Goal: Information Seeking & Learning: Learn about a topic

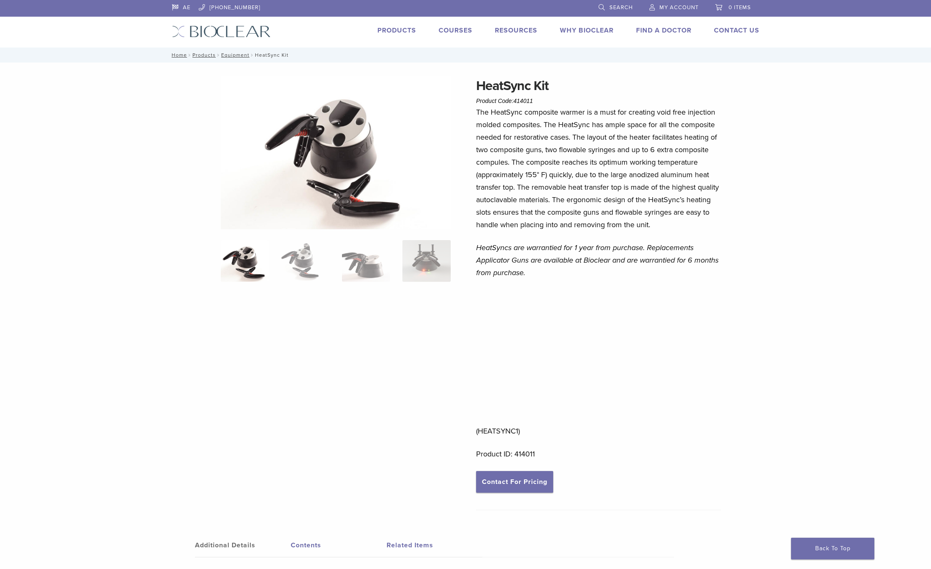
click at [412, 306] on div at bounding box center [336, 283] width 230 height 415
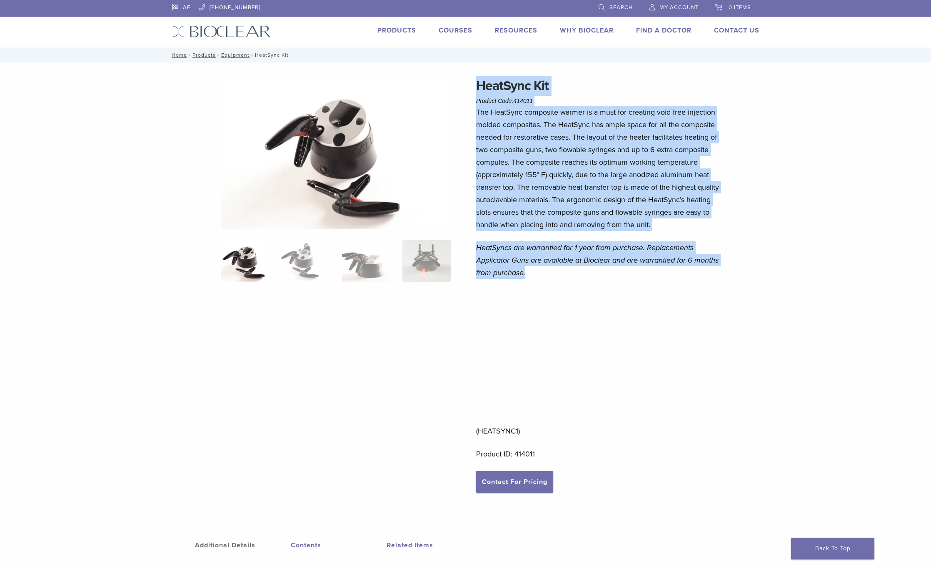
drag, startPoint x: 527, startPoint y: 275, endPoint x: 457, endPoint y: 245, distance: 76.2
click at [457, 245] on div "HeatSync Kit Product Code: 414011 $ 1,041.70 HeatSync Kit Product Code: 414011 …" at bounding box center [466, 519] width 600 height 887
click at [491, 107] on p "The HeatSync composite warmer is a must for creating void free injection molded…" at bounding box center [598, 168] width 245 height 125
drag, startPoint x: 468, startPoint y: 75, endPoint x: 550, endPoint y: 275, distance: 216.6
click at [550, 275] on div "HeatSync Kit Product Code: 414011 $ 1,041.70 HeatSync Kit Product Code: 414011 …" at bounding box center [466, 513] width 600 height 900
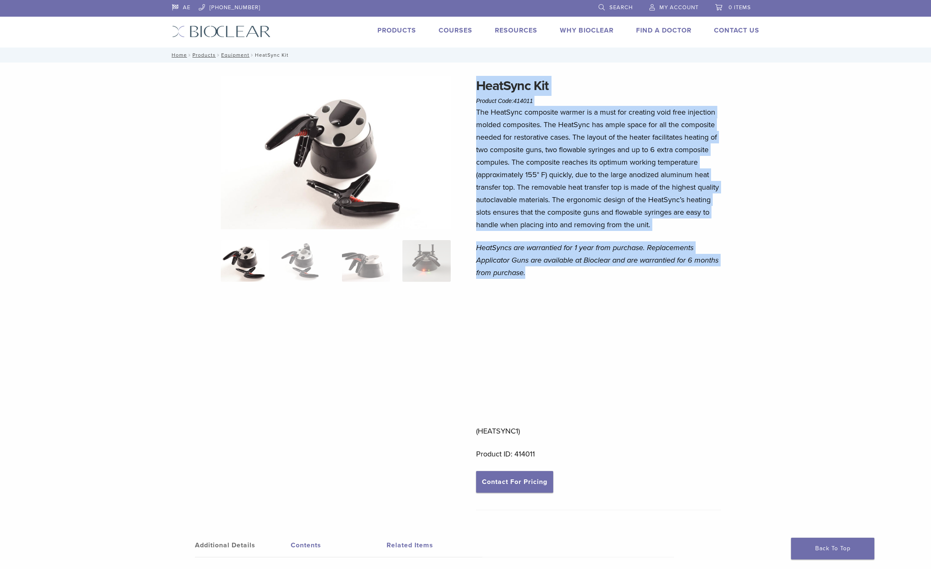
click at [550, 275] on p "HeatSyncs are warrantied for 1 year from purchase. Replacements Applicator Guns…" at bounding box center [598, 260] width 245 height 38
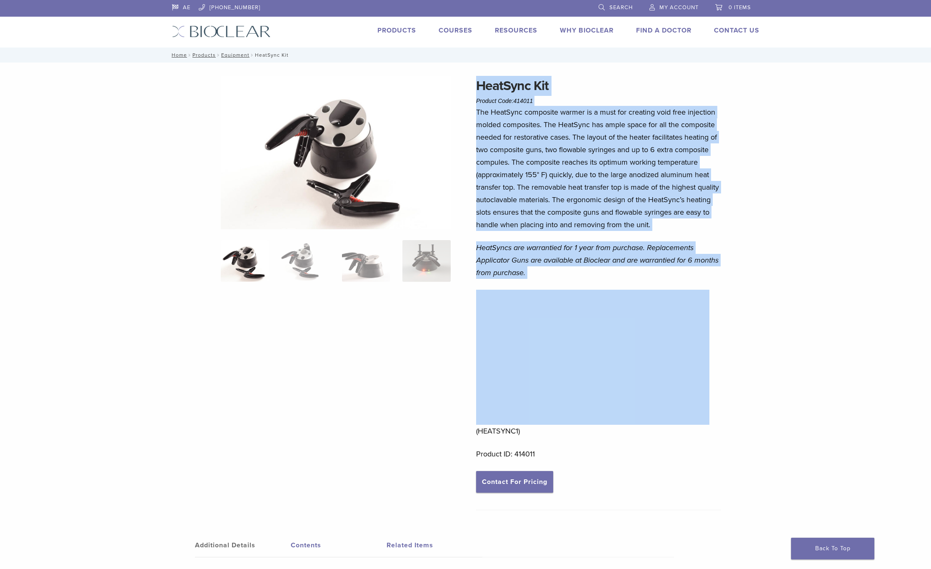
drag, startPoint x: 550, startPoint y: 275, endPoint x: 477, endPoint y: 81, distance: 208.0
click at [477, 81] on div "HeatSync Kit Product Code: 414011 $ 1,041.70 The HeatSync composite warmer is a…" at bounding box center [598, 296] width 245 height 440
click at [475, 81] on div "HeatSync Kit Product Code: 414011 $ 1,041.70 HeatSync Kit Product Code: 414011 …" at bounding box center [466, 519] width 600 height 887
